Goal: Task Accomplishment & Management: Use online tool/utility

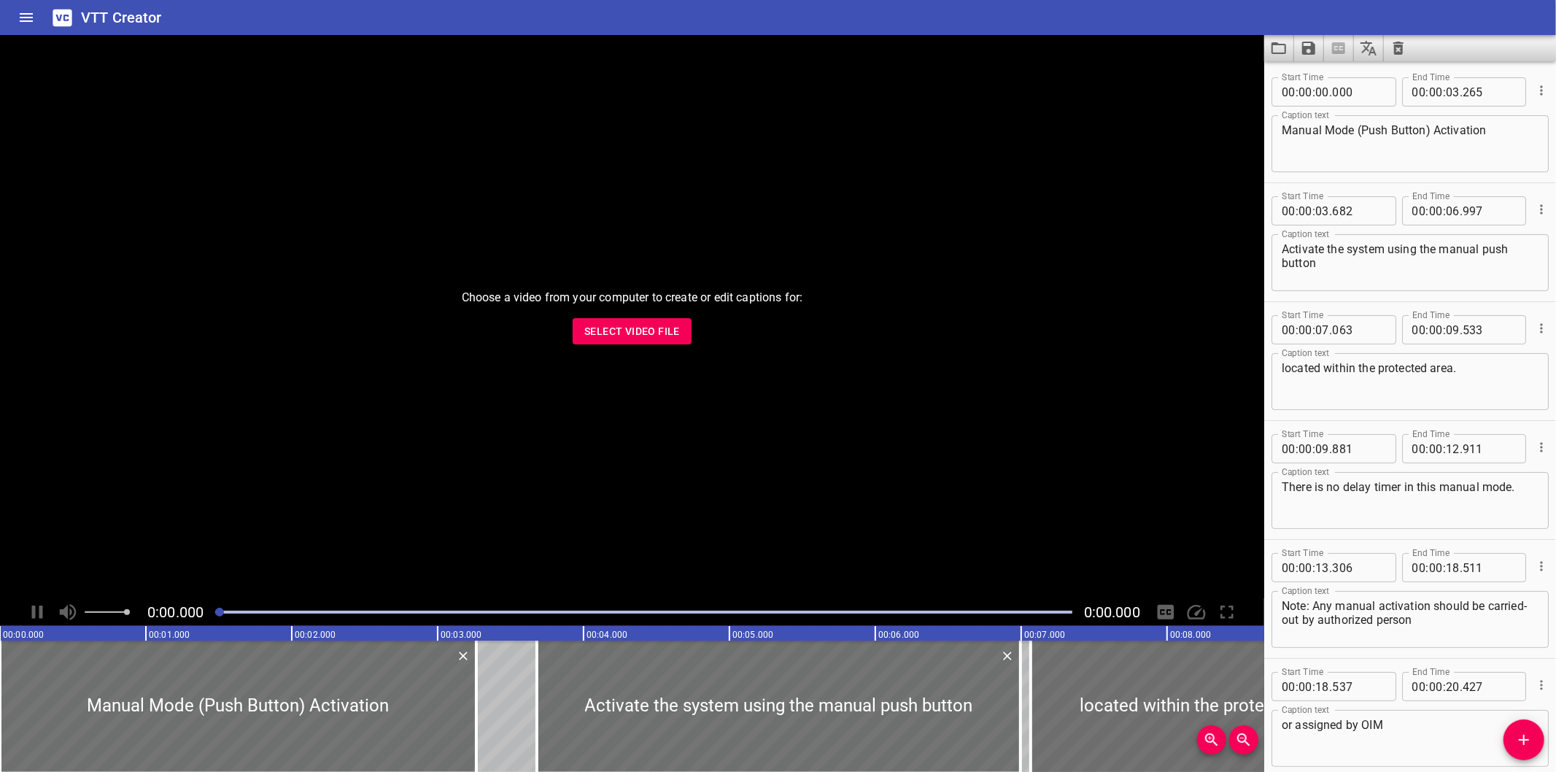
scroll to position [308, 0]
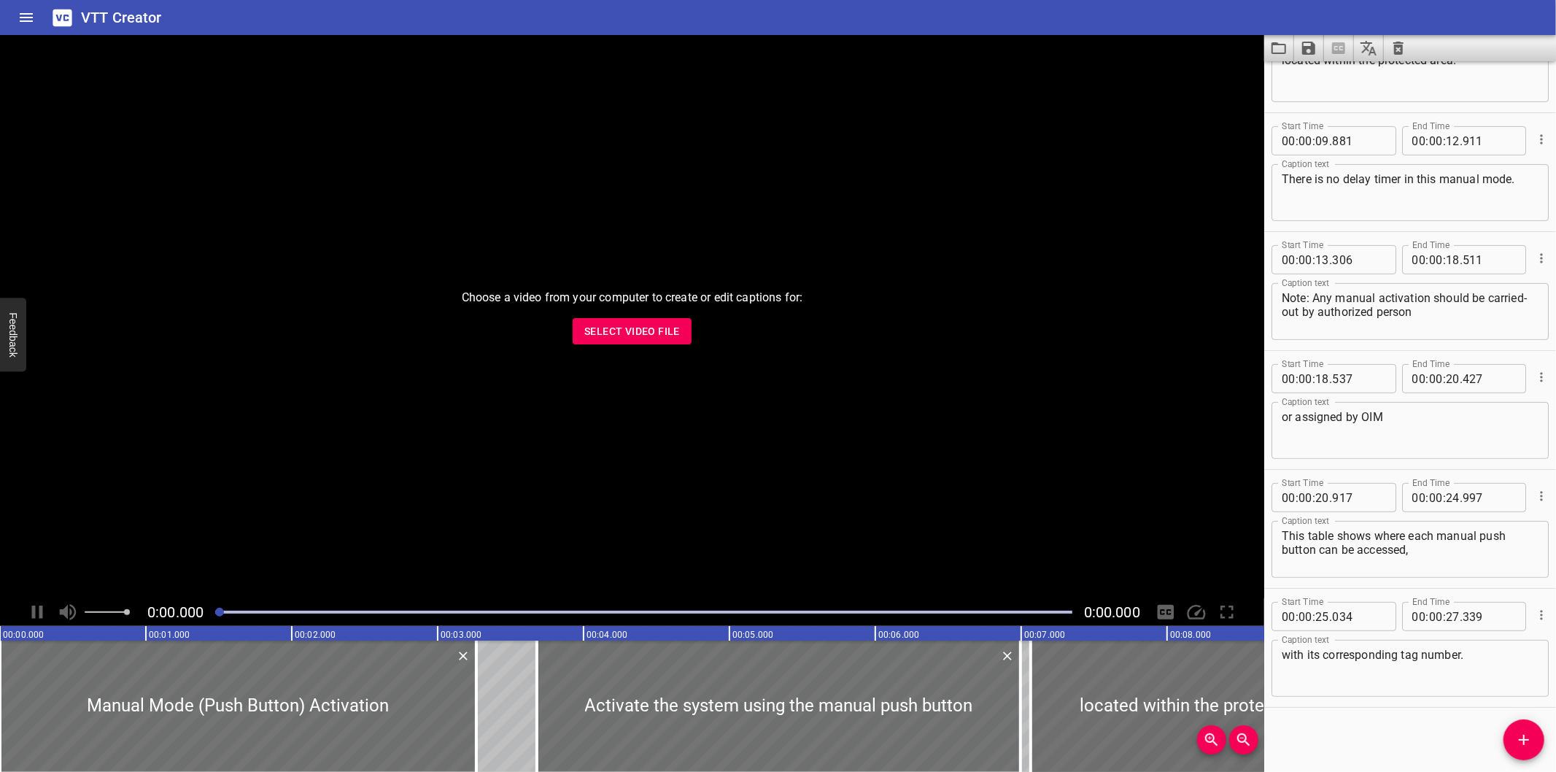
click at [580, 350] on div "Choose a video from your computer to create or edit captions for: Select Video …" at bounding box center [632, 316] width 1264 height 563
click at [599, 340] on button "Select Video File" at bounding box center [632, 331] width 119 height 27
click at [730, 546] on div "Choose a video from your computer to create or edit captions for: Select Video …" at bounding box center [632, 316] width 1264 height 563
drag, startPoint x: 689, startPoint y: 632, endPoint x: 565, endPoint y: 695, distance: 139.0
drag, startPoint x: 565, startPoint y: 695, endPoint x: 222, endPoint y: 594, distance: 357.3
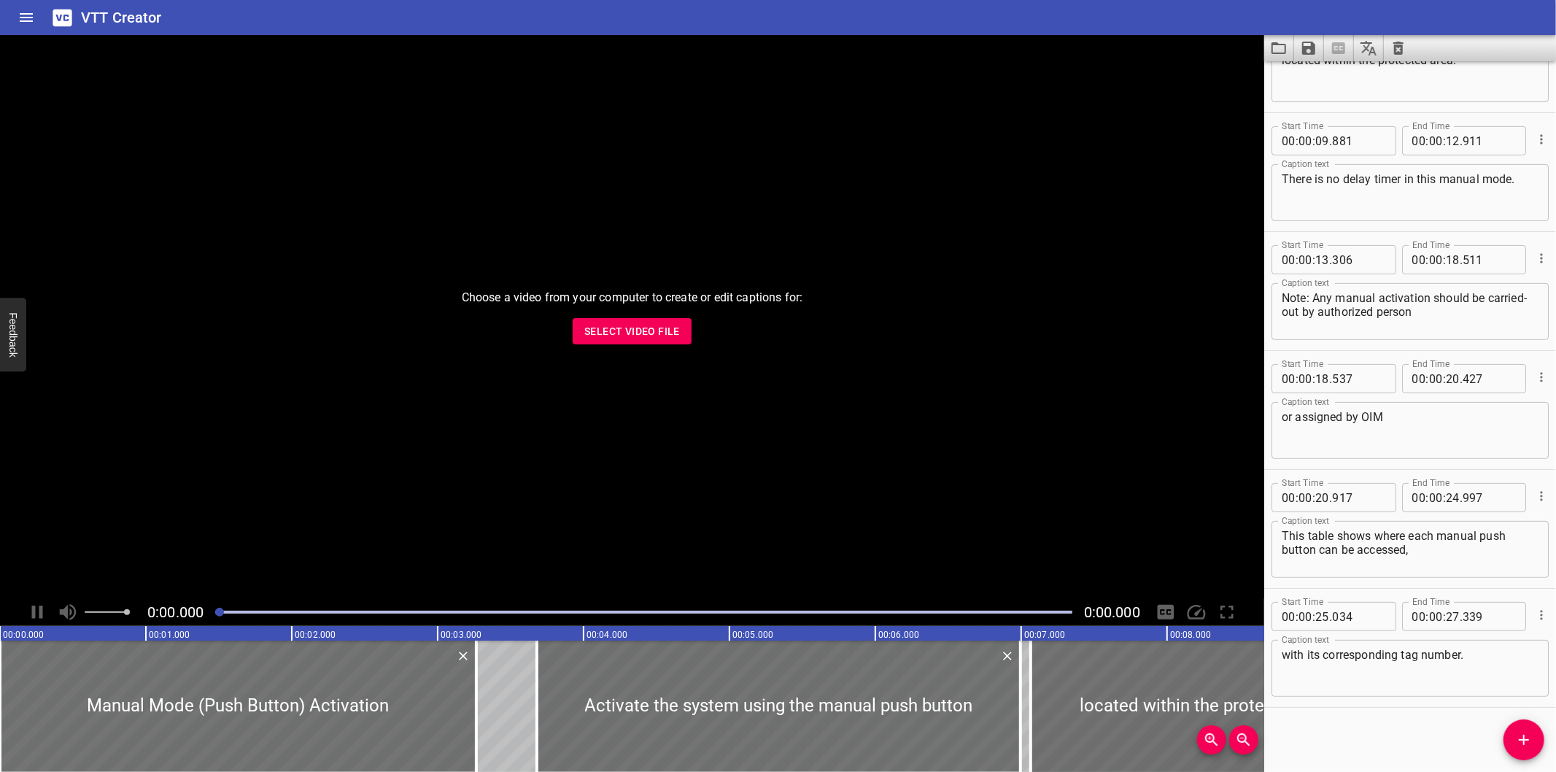
click at [222, 594] on div "Choose a video from your computer to create or edit captions for: Select Video …" at bounding box center [632, 316] width 1264 height 563
drag, startPoint x: 201, startPoint y: 611, endPoint x: 0, endPoint y: 633, distance: 201.8
click at [0, 633] on line at bounding box center [0, 633] width 0 height 15
click at [667, 345] on div "Choose a video from your computer to create or edit captions for: Select Video …" at bounding box center [632, 316] width 1264 height 563
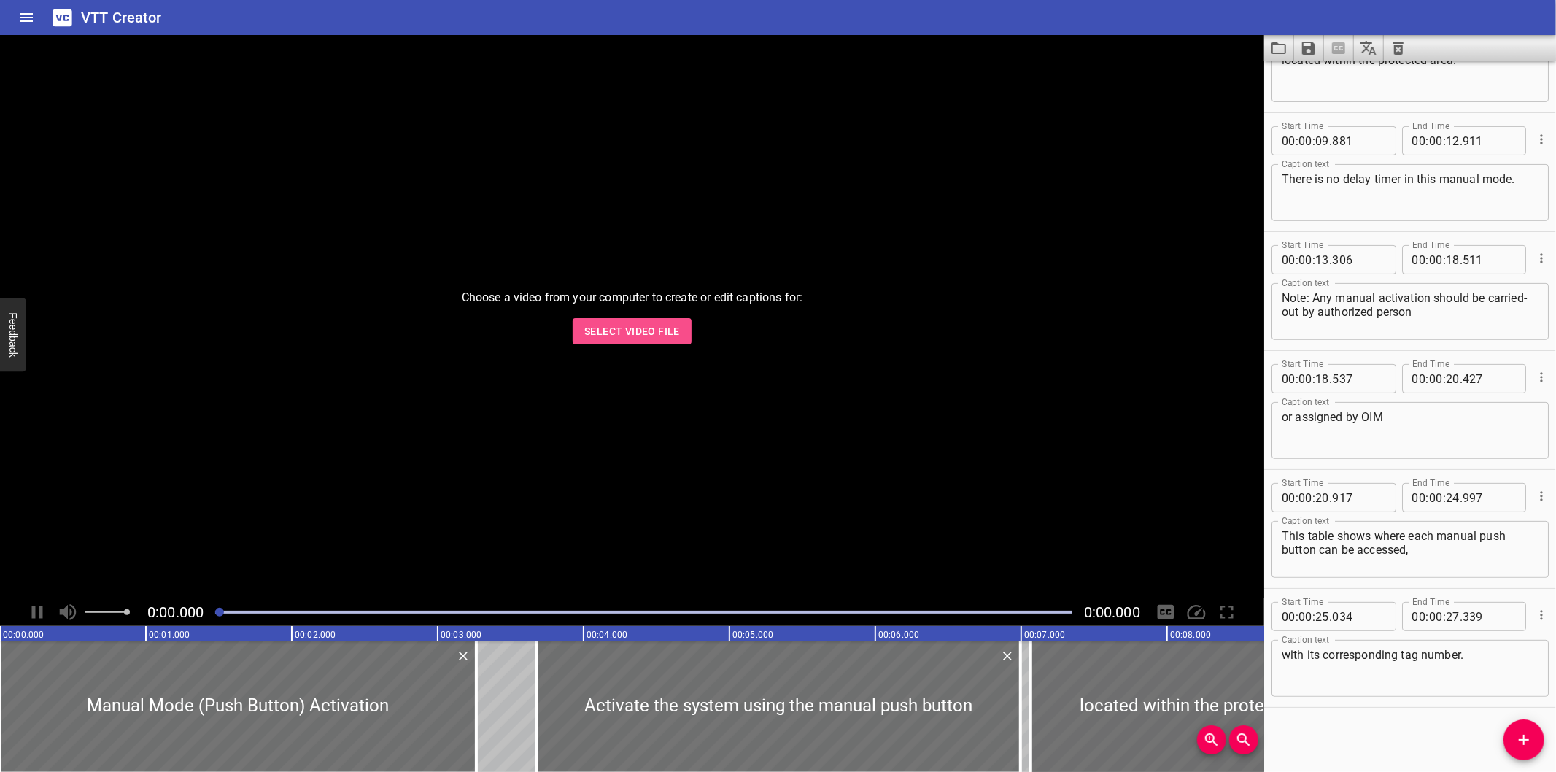
click at [686, 319] on button "Select Video File" at bounding box center [632, 331] width 119 height 27
click at [498, 253] on div at bounding box center [632, 316] width 1264 height 563
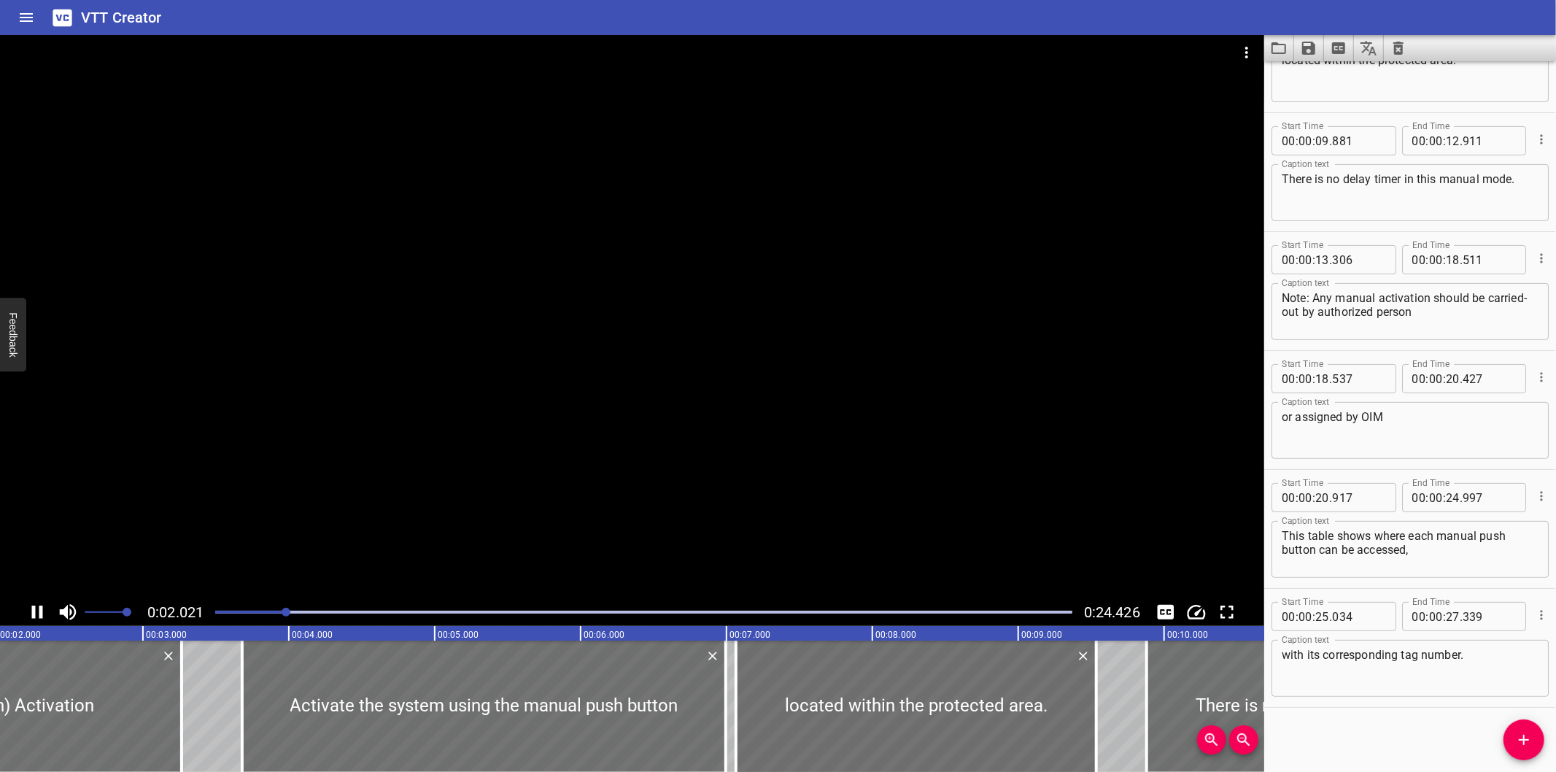
scroll to position [0, 333]
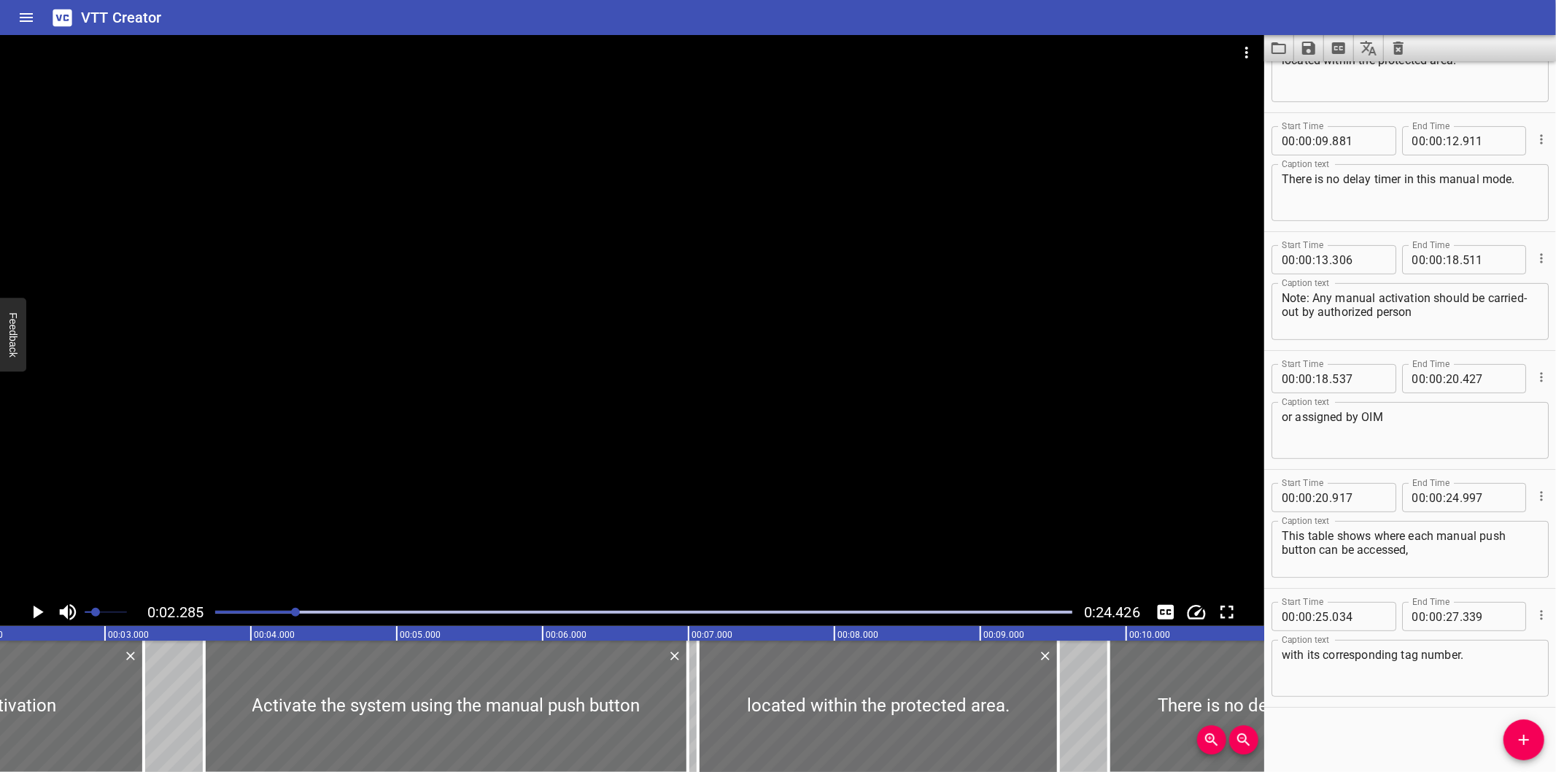
click at [95, 613] on span at bounding box center [106, 612] width 42 height 20
click at [93, 613] on span "Set video volume" at bounding box center [93, 612] width 9 height 9
click at [88, 613] on span "Set video volume" at bounding box center [89, 612] width 9 height 9
click at [454, 373] on div at bounding box center [632, 316] width 1264 height 563
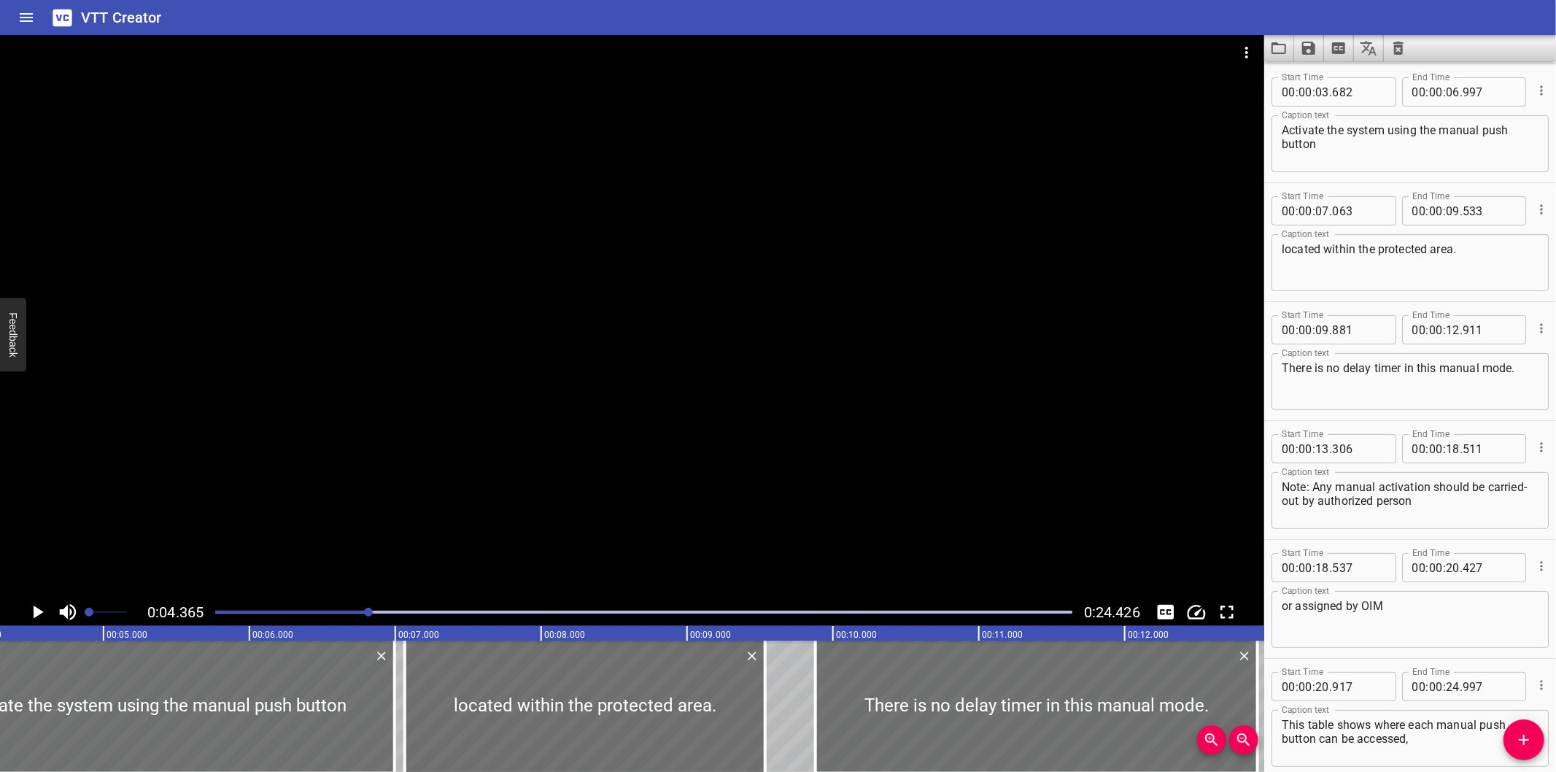
scroll to position [0, 637]
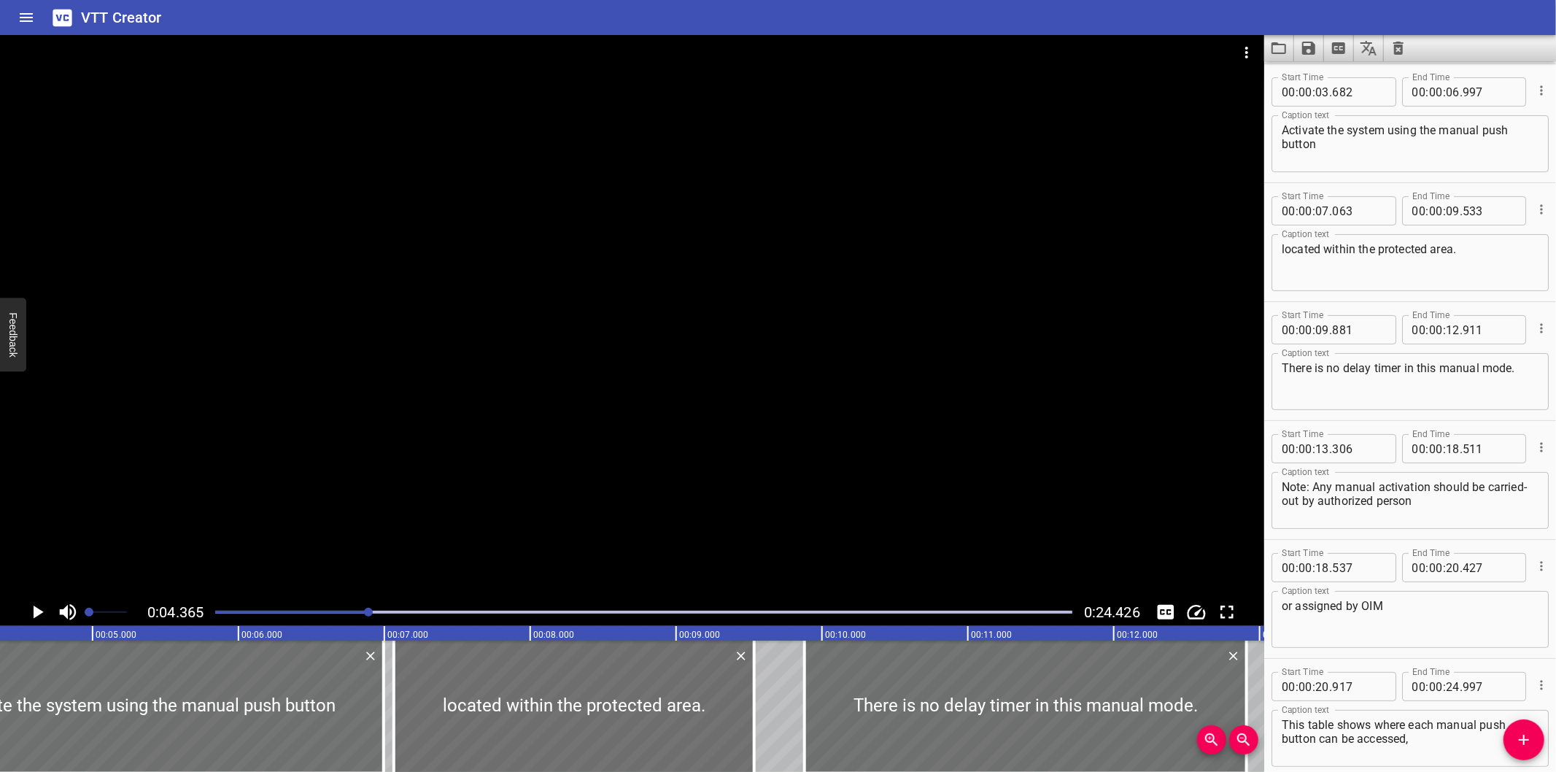
click at [617, 500] on div at bounding box center [632, 316] width 1264 height 563
click at [616, 500] on div at bounding box center [632, 316] width 1264 height 563
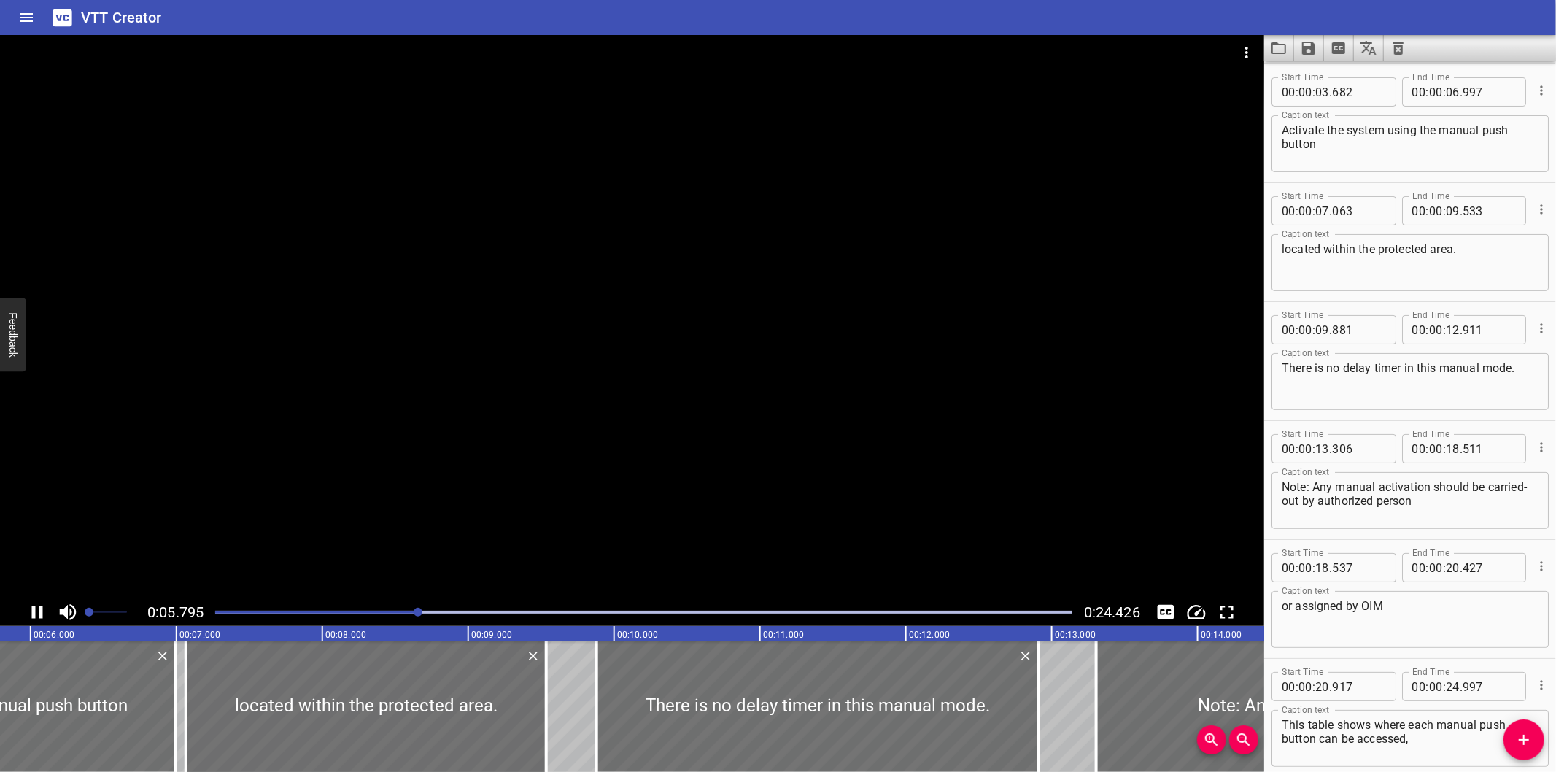
click at [505, 446] on div at bounding box center [632, 316] width 1264 height 563
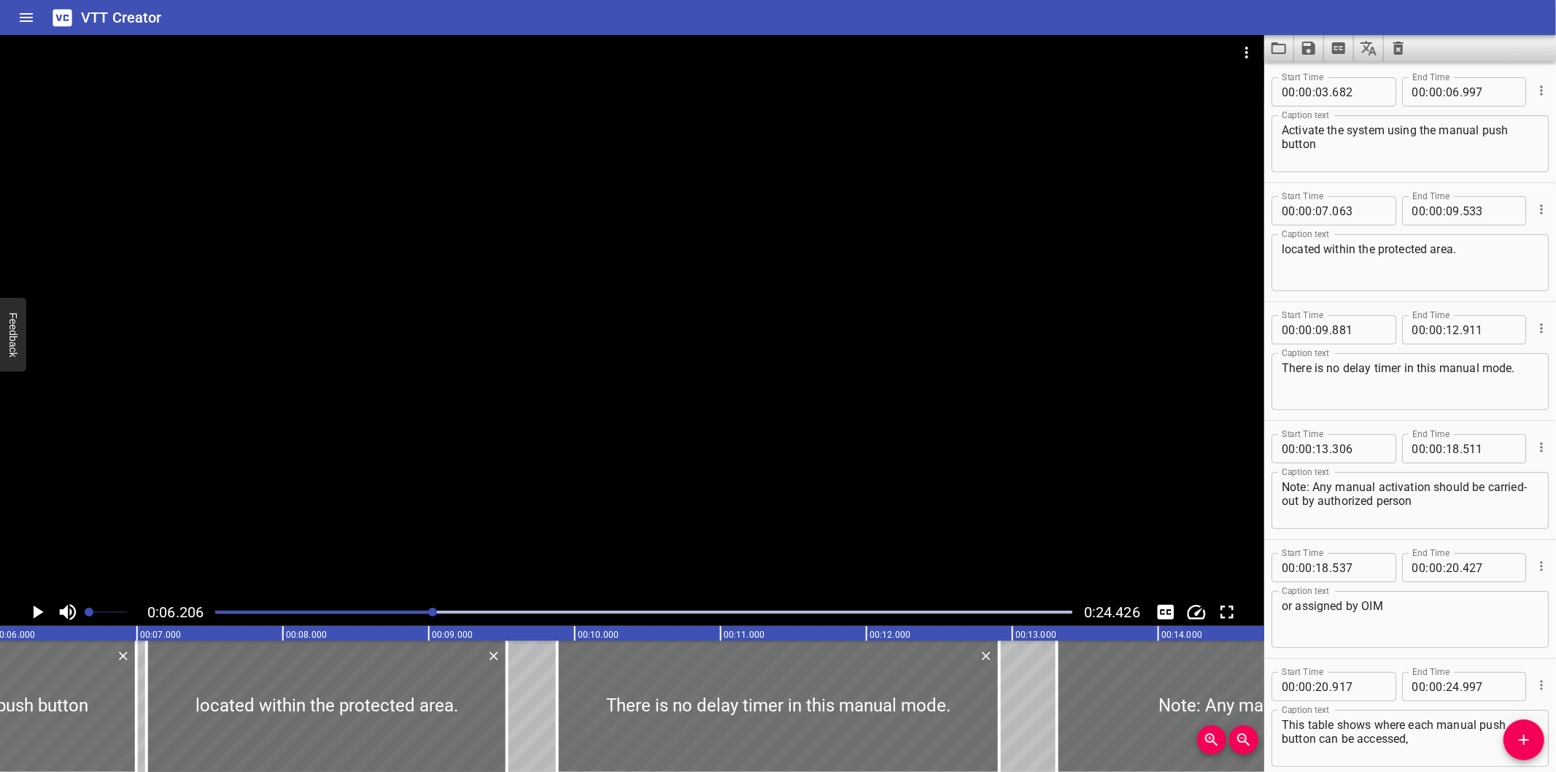
scroll to position [0, 905]
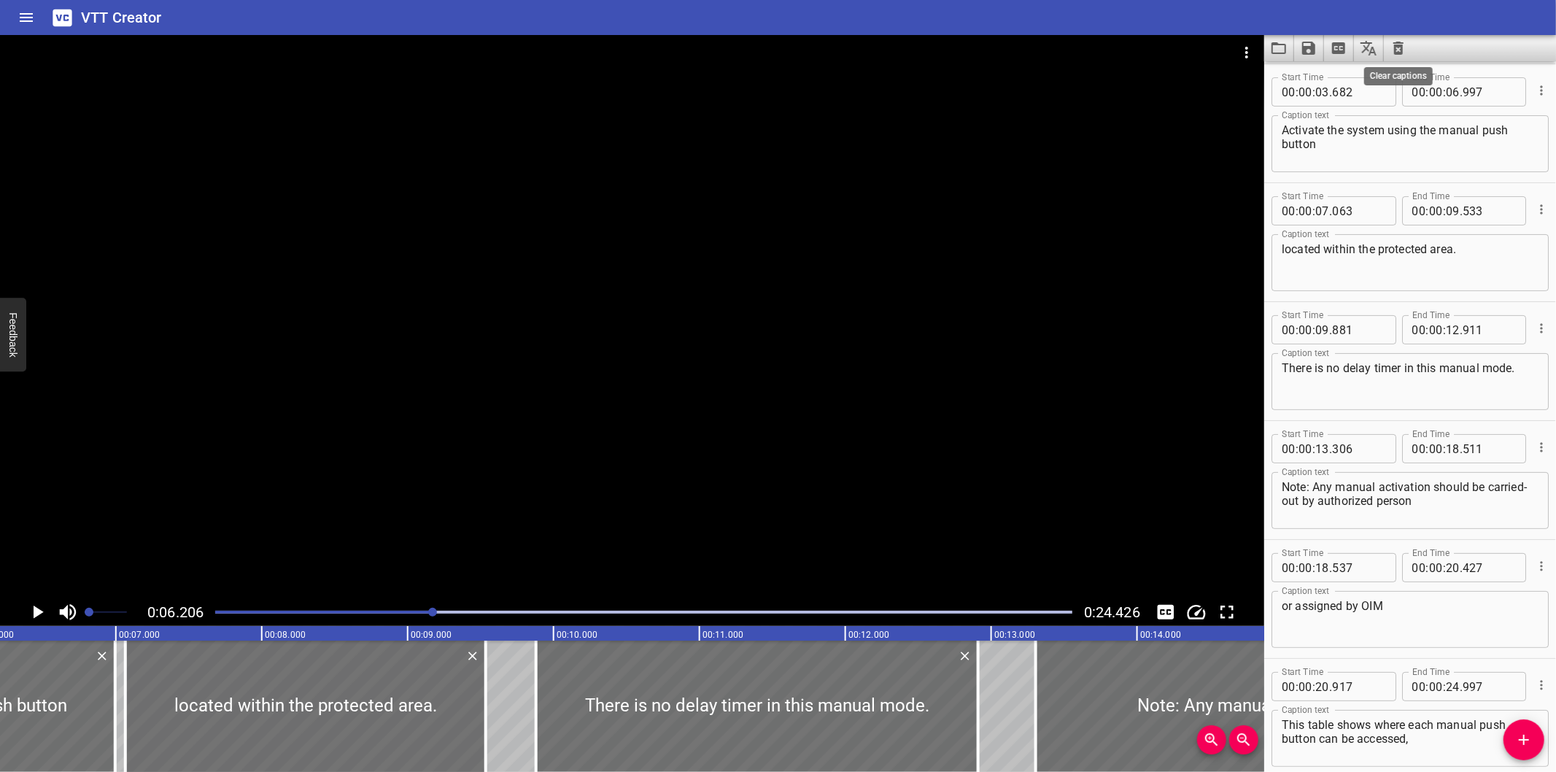
click at [1399, 48] on icon "Clear captions" at bounding box center [1398, 48] width 18 height 18
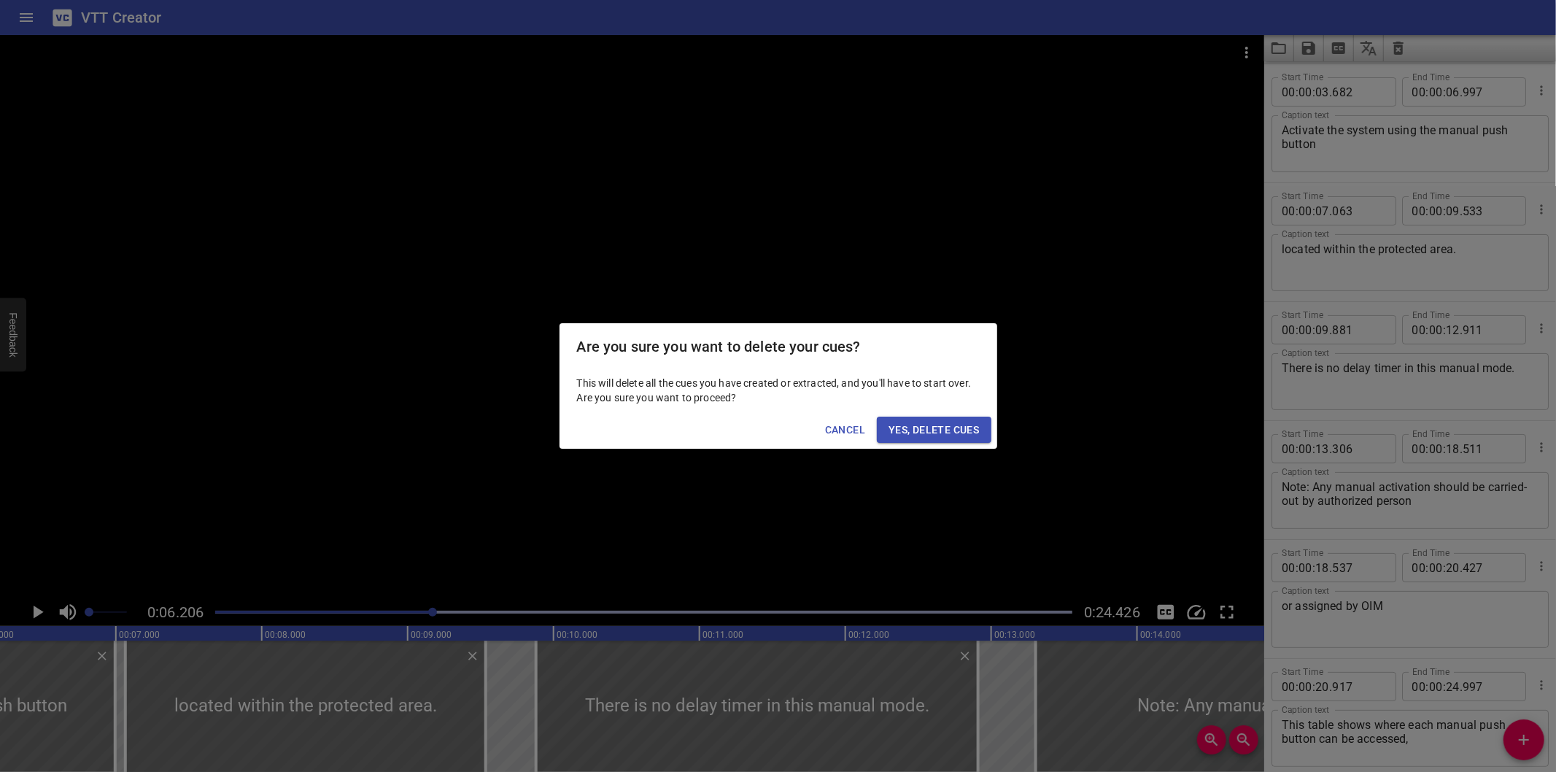
click at [950, 426] on span "Yes, Delete Cues" at bounding box center [933, 430] width 90 height 18
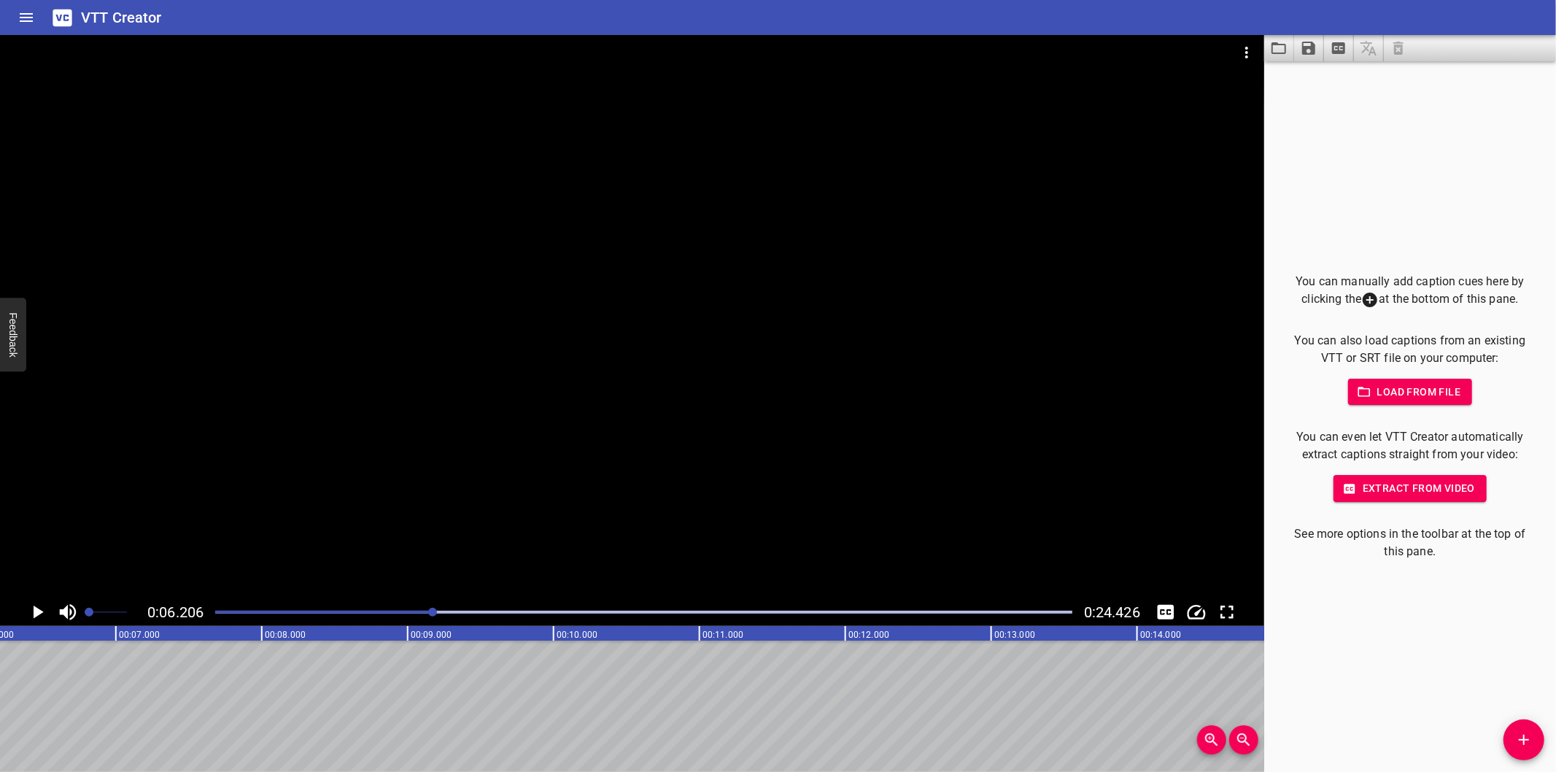
click at [1354, 662] on div "You can manually add caption cues here by clicking the at the bottom of this pa…" at bounding box center [1410, 416] width 292 height 710
click at [1326, 616] on div "You can manually add caption cues here by clicking the at the bottom of this pa…" at bounding box center [1410, 416] width 292 height 710
click at [1431, 77] on div "You can manually add caption cues here by clicking the at the bottom of this pa…" at bounding box center [1410, 416] width 292 height 710
click at [788, 438] on div at bounding box center [632, 316] width 1264 height 563
click at [260, 613] on div "Play progress" at bounding box center [15, 611] width 857 height 3
